Goal: Task Accomplishment & Management: Use online tool/utility

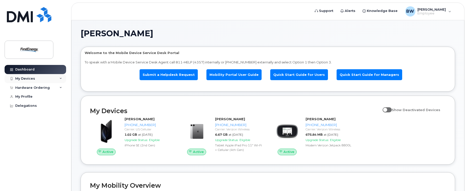
click at [61, 78] on icon at bounding box center [60, 78] width 3 height 3
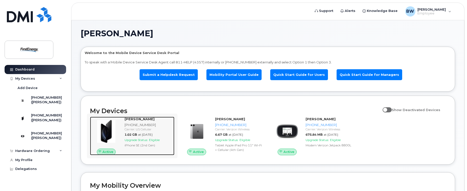
click at [112, 129] on img at bounding box center [106, 131] width 24 height 24
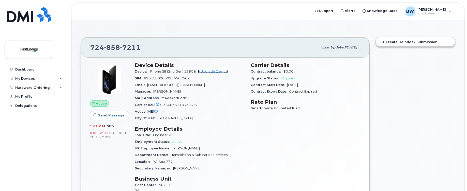
click at [209, 71] on link "+ Upgrade Device" at bounding box center [213, 72] width 30 height 4
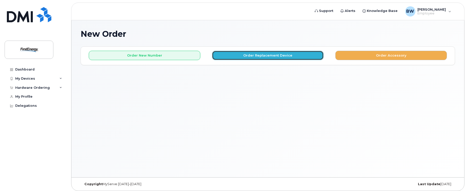
click at [250, 55] on button "Order Replacement Device" at bounding box center [268, 55] width 112 height 9
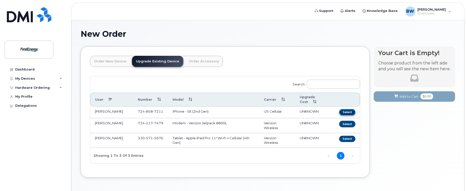
click at [346, 112] on button "Select" at bounding box center [347, 112] width 16 height 6
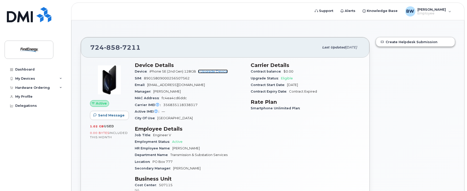
click at [206, 71] on link "+ Upgrade Device" at bounding box center [213, 72] width 30 height 4
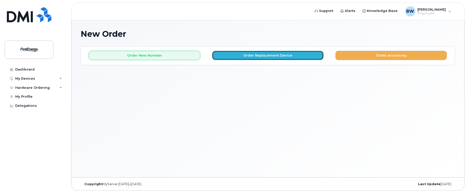
drag, startPoint x: 235, startPoint y: 55, endPoint x: 234, endPoint y: 57, distance: 2.7
click at [234, 57] on button "Order Replacement Device" at bounding box center [268, 55] width 112 height 9
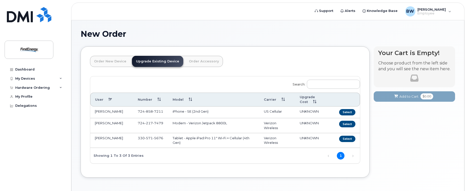
click at [311, 111] on span "UNKNOWN" at bounding box center [309, 112] width 19 height 4
click at [346, 111] on button "Select" at bounding box center [347, 112] width 16 height 6
